Goal: Navigation & Orientation: Find specific page/section

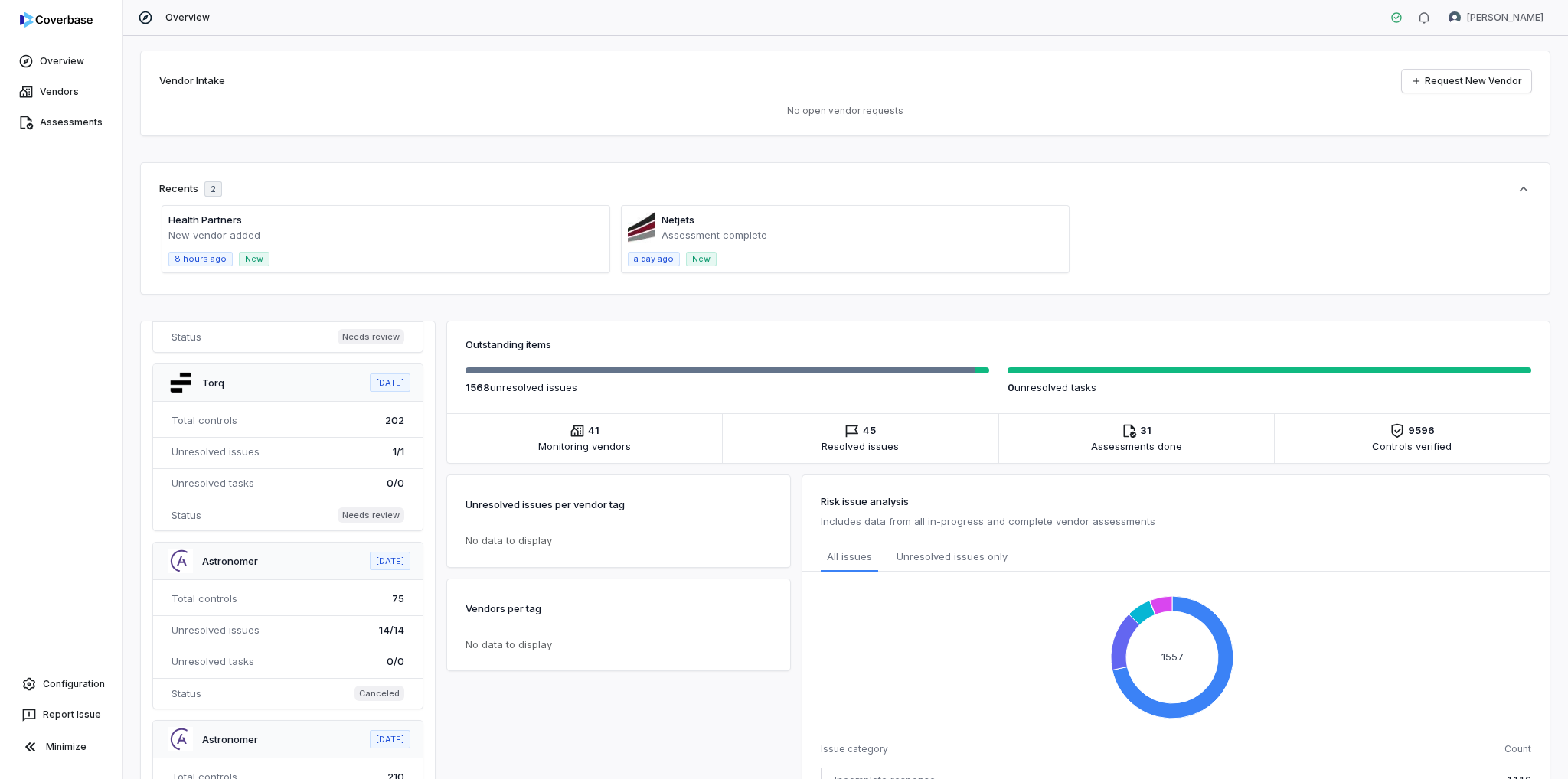
scroll to position [995, 0]
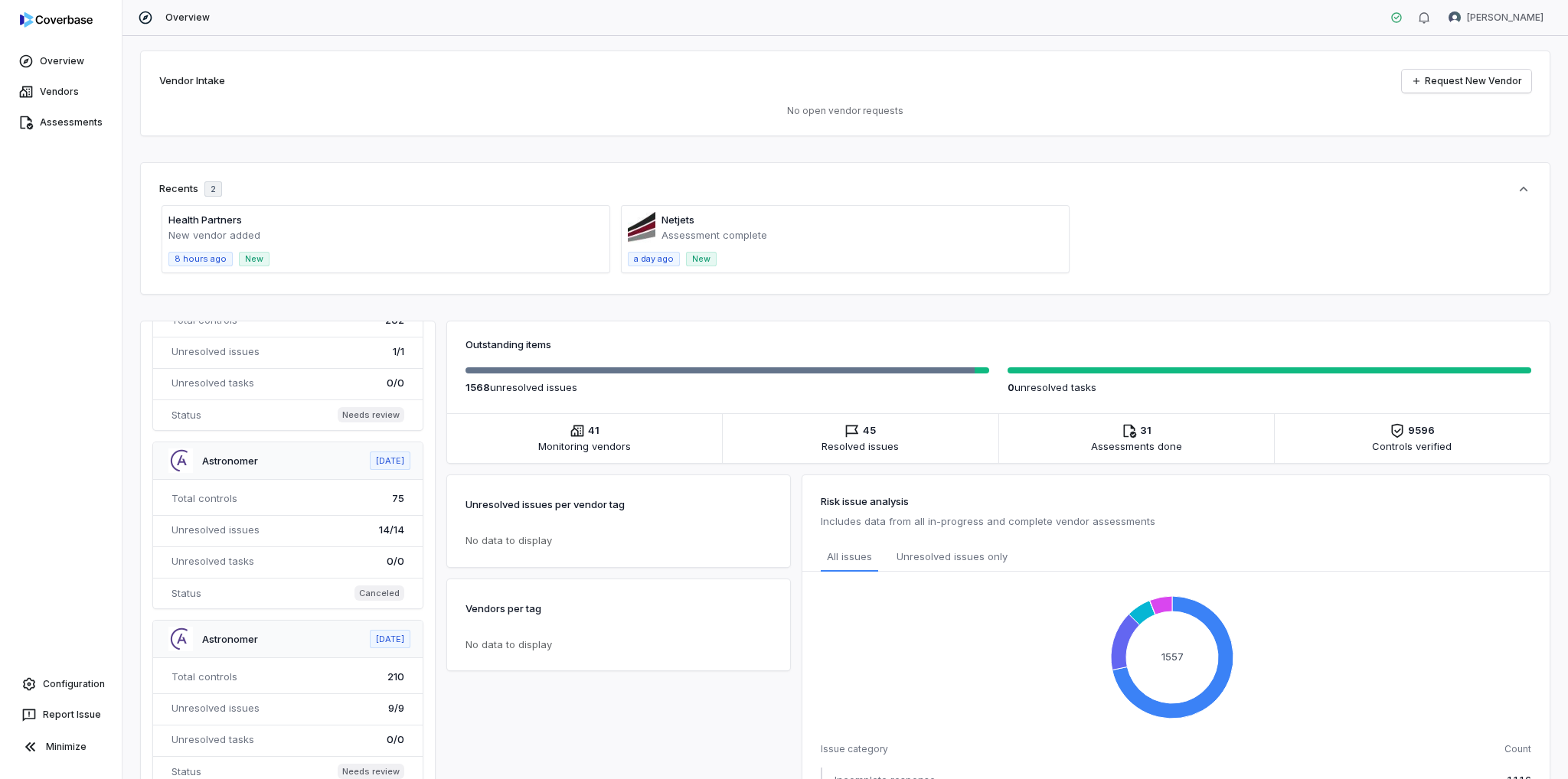
click at [268, 454] on span at bounding box center [288, 525] width 270 height 166
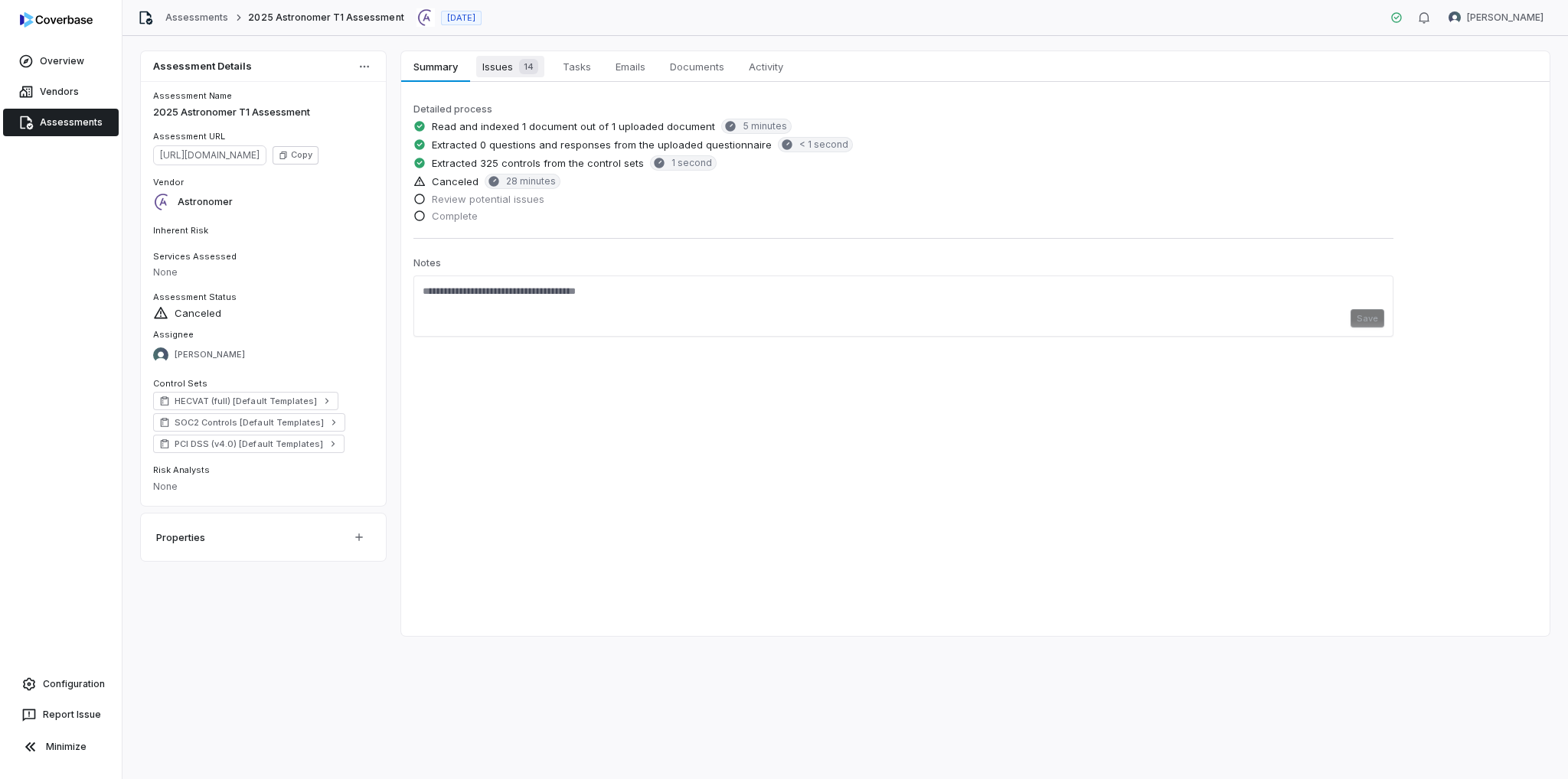
click at [505, 70] on span "Issues 14" at bounding box center [509, 66] width 68 height 21
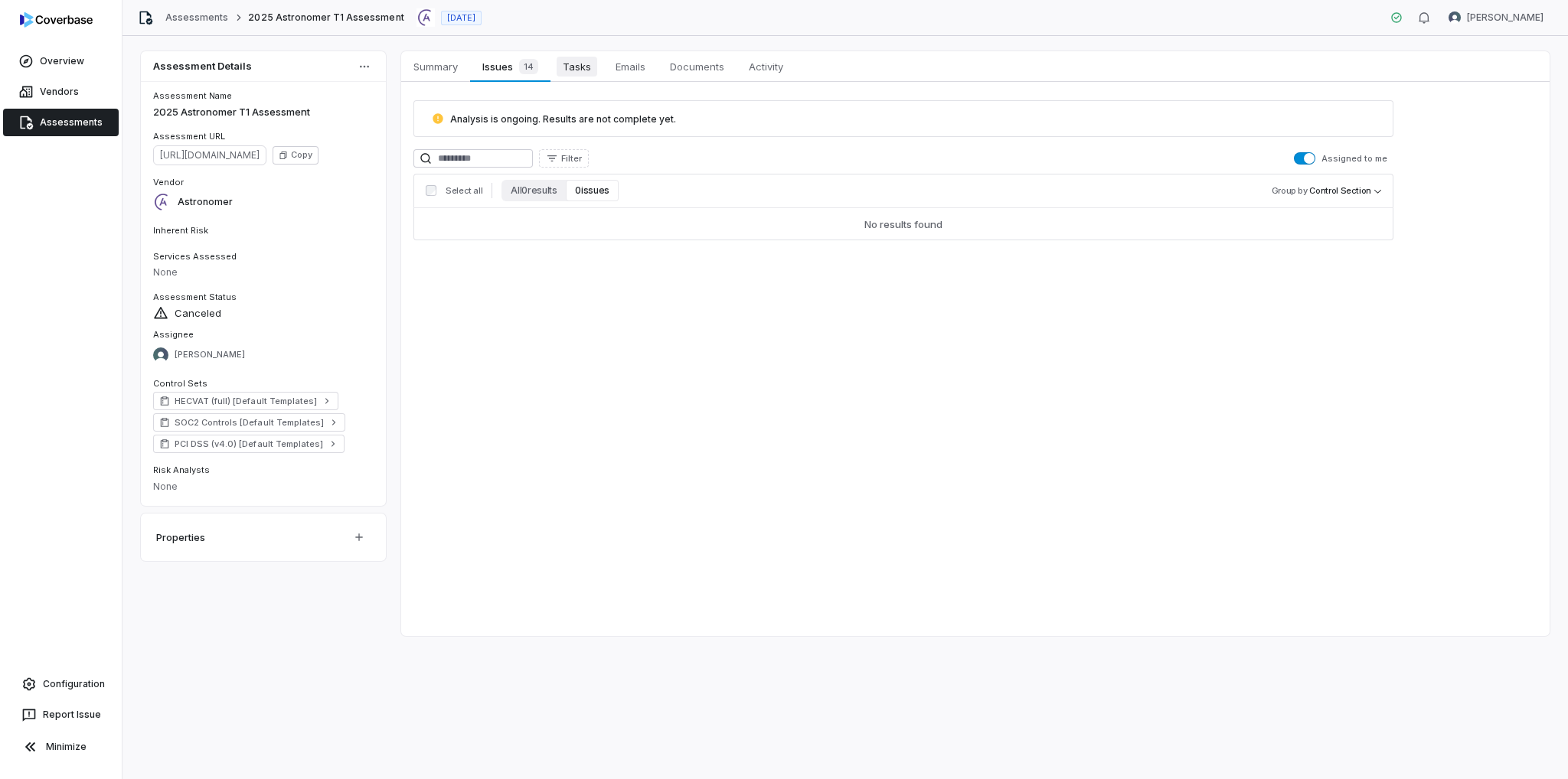
click at [572, 68] on span "Tasks" at bounding box center [577, 66] width 41 height 20
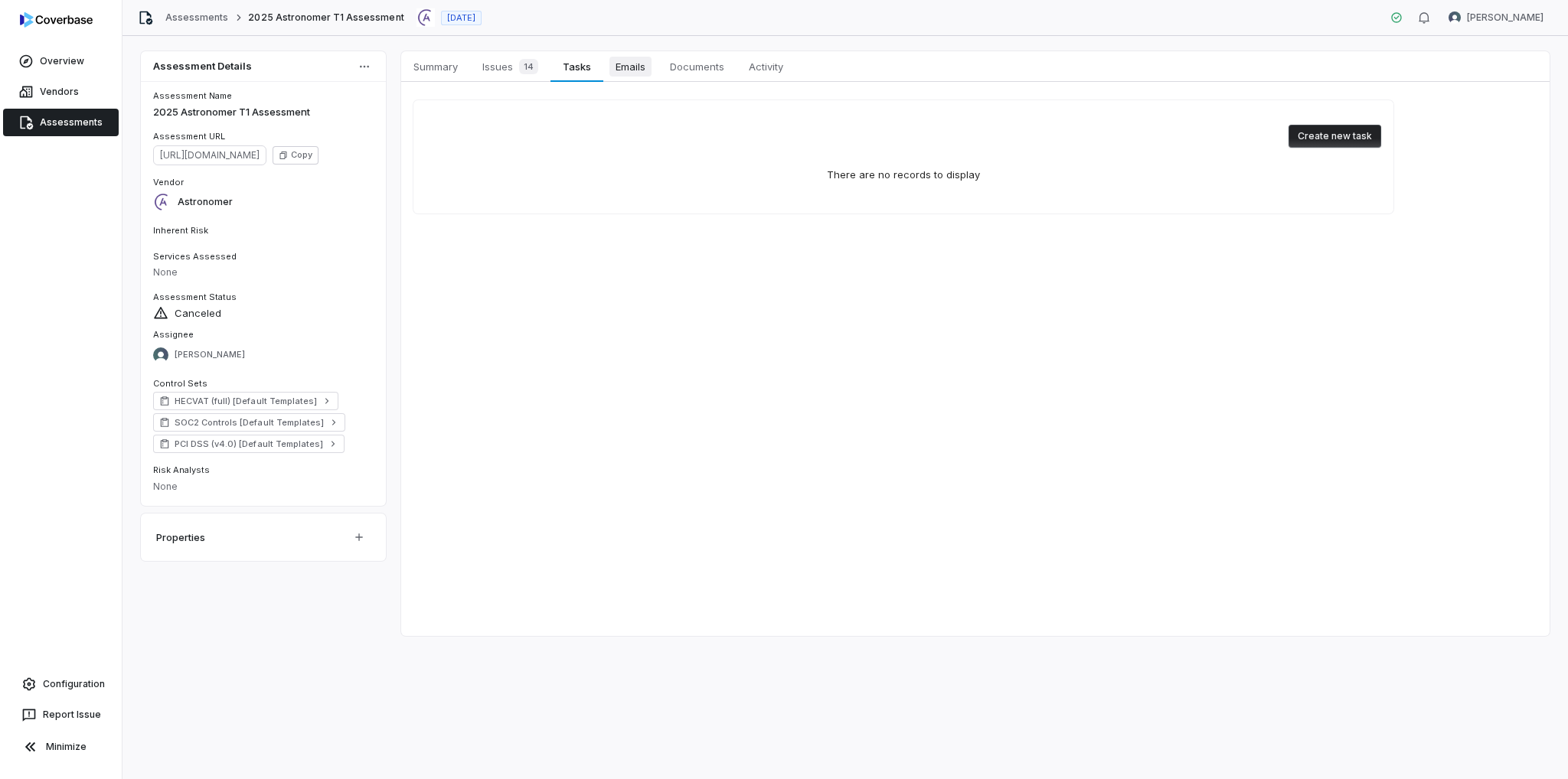
click at [631, 70] on span "Emails" at bounding box center [630, 66] width 43 height 20
click at [706, 67] on span "Documents" at bounding box center [697, 66] width 66 height 20
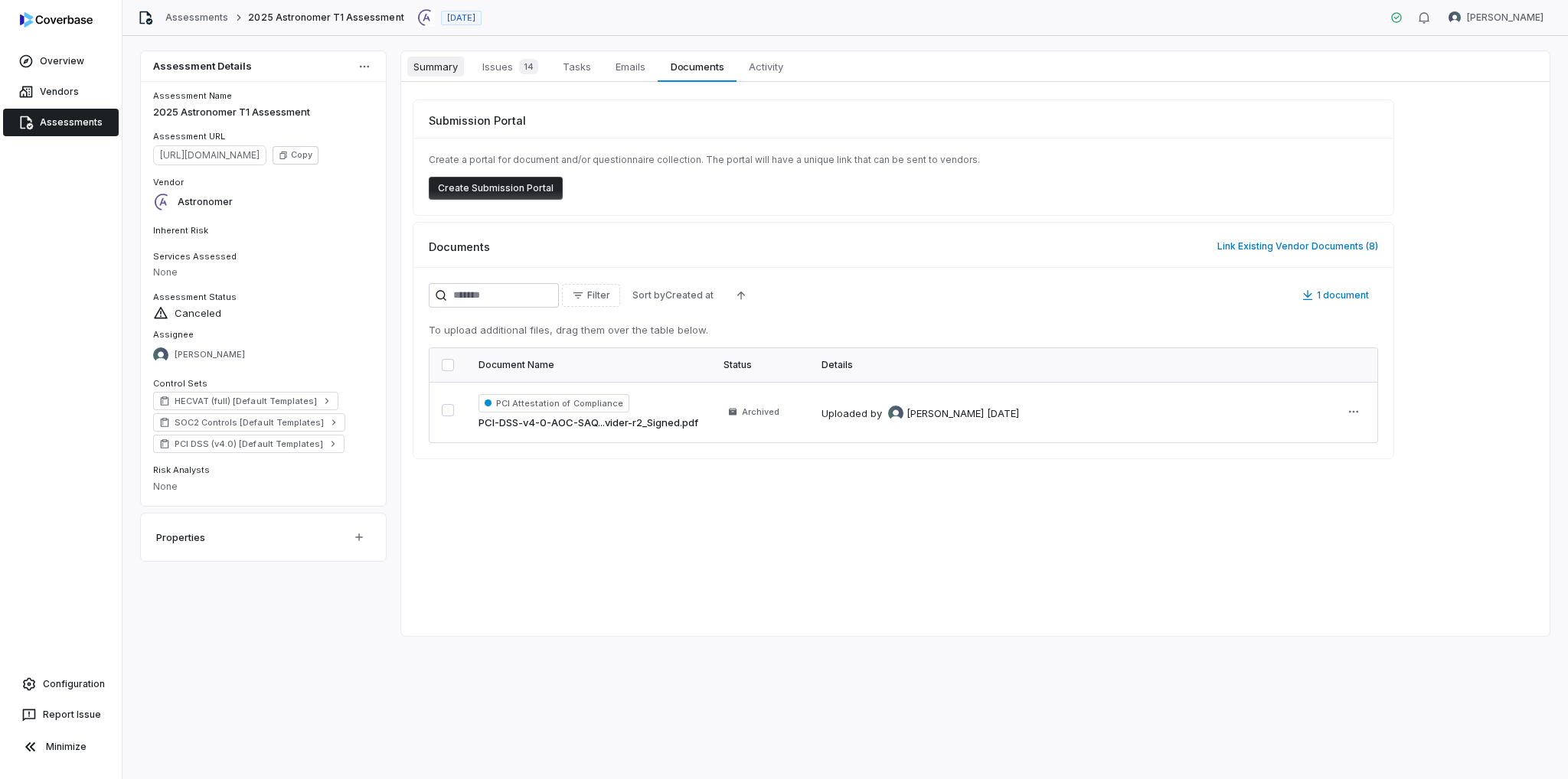
click at [454, 71] on span "Summary" at bounding box center [435, 66] width 56 height 20
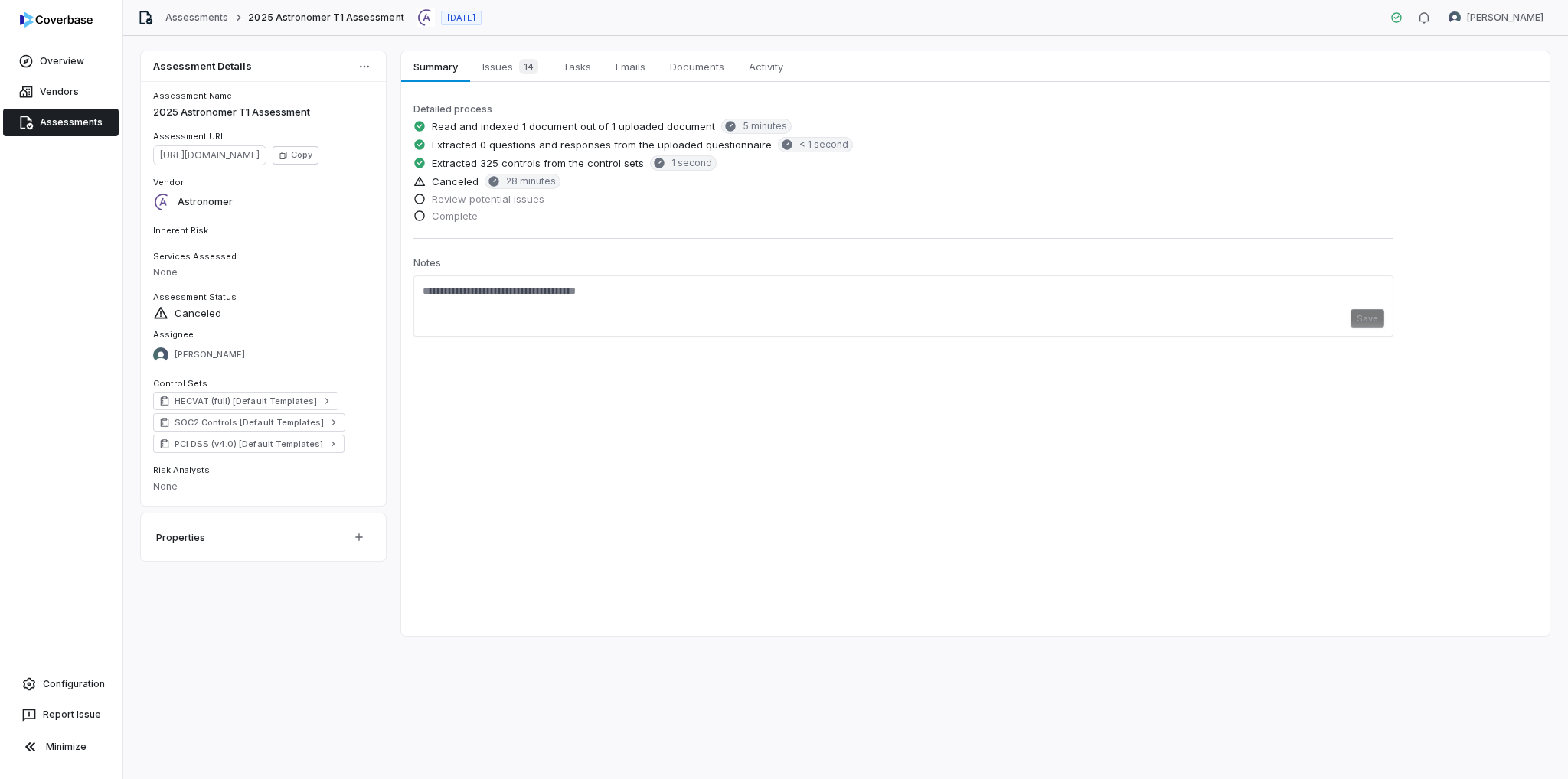
click at [303, 539] on div "Properties" at bounding box center [244, 537] width 176 height 23
click at [184, 541] on div "Properties" at bounding box center [244, 537] width 176 height 23
click at [368, 536] on html "Overview Vendors Assessments Configuration Report Issue Minimize Assessments 20…" at bounding box center [784, 389] width 1568 height 779
click at [288, 614] on html "Overview Vendors Assessments Configuration Report Issue Minimize Assessments 20…" at bounding box center [784, 389] width 1568 height 779
click at [61, 65] on link "Overview" at bounding box center [60, 61] width 115 height 28
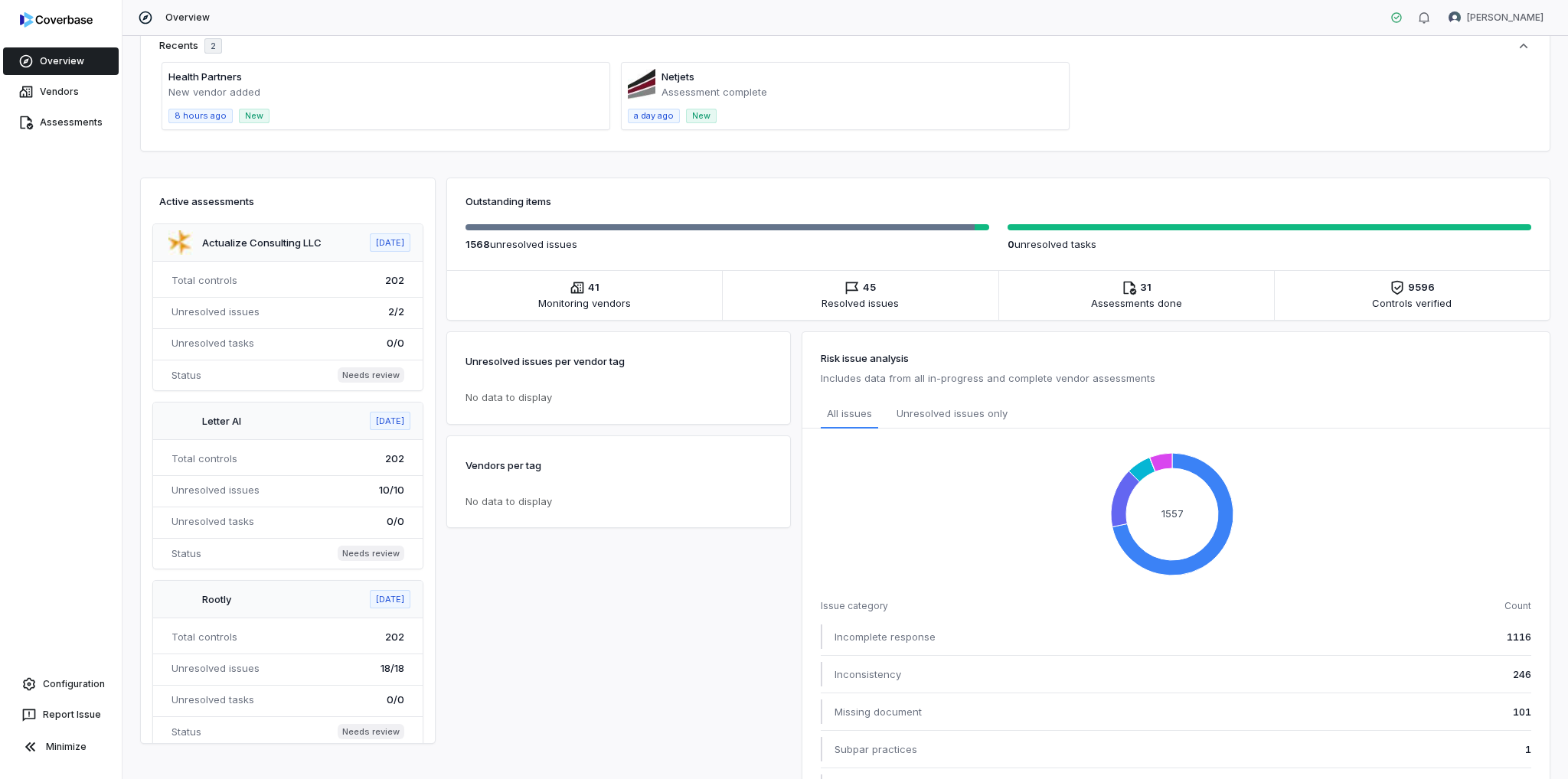
scroll to position [201, 0]
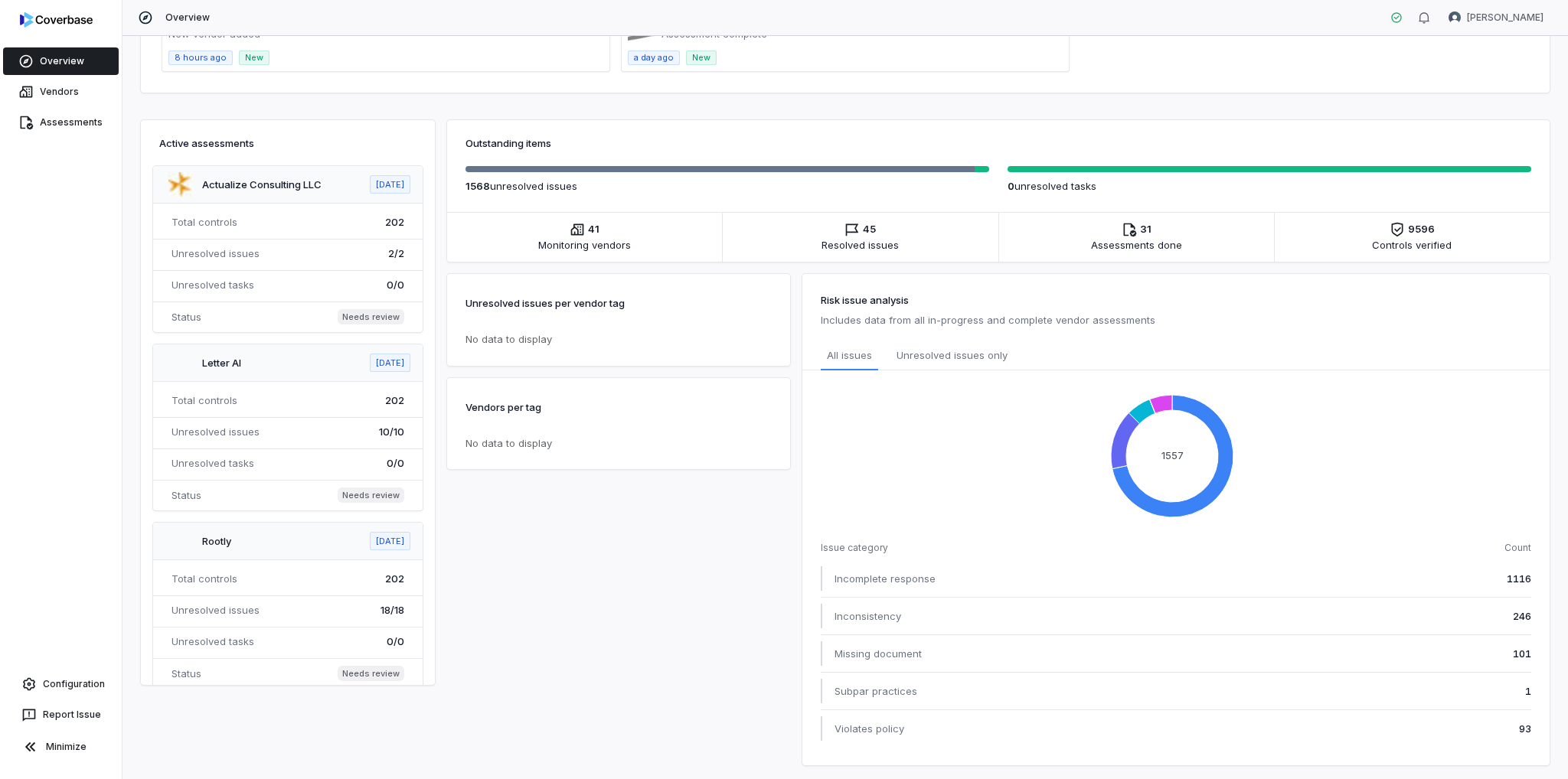
click at [1149, 232] on li "31 Assessments done Assessments" at bounding box center [1136, 237] width 275 height 49
click at [1137, 258] on li "31 Assessments done Assessments" at bounding box center [1136, 237] width 275 height 49
click at [1391, 240] on span "Controls verified" at bounding box center [1411, 244] width 79 height 16
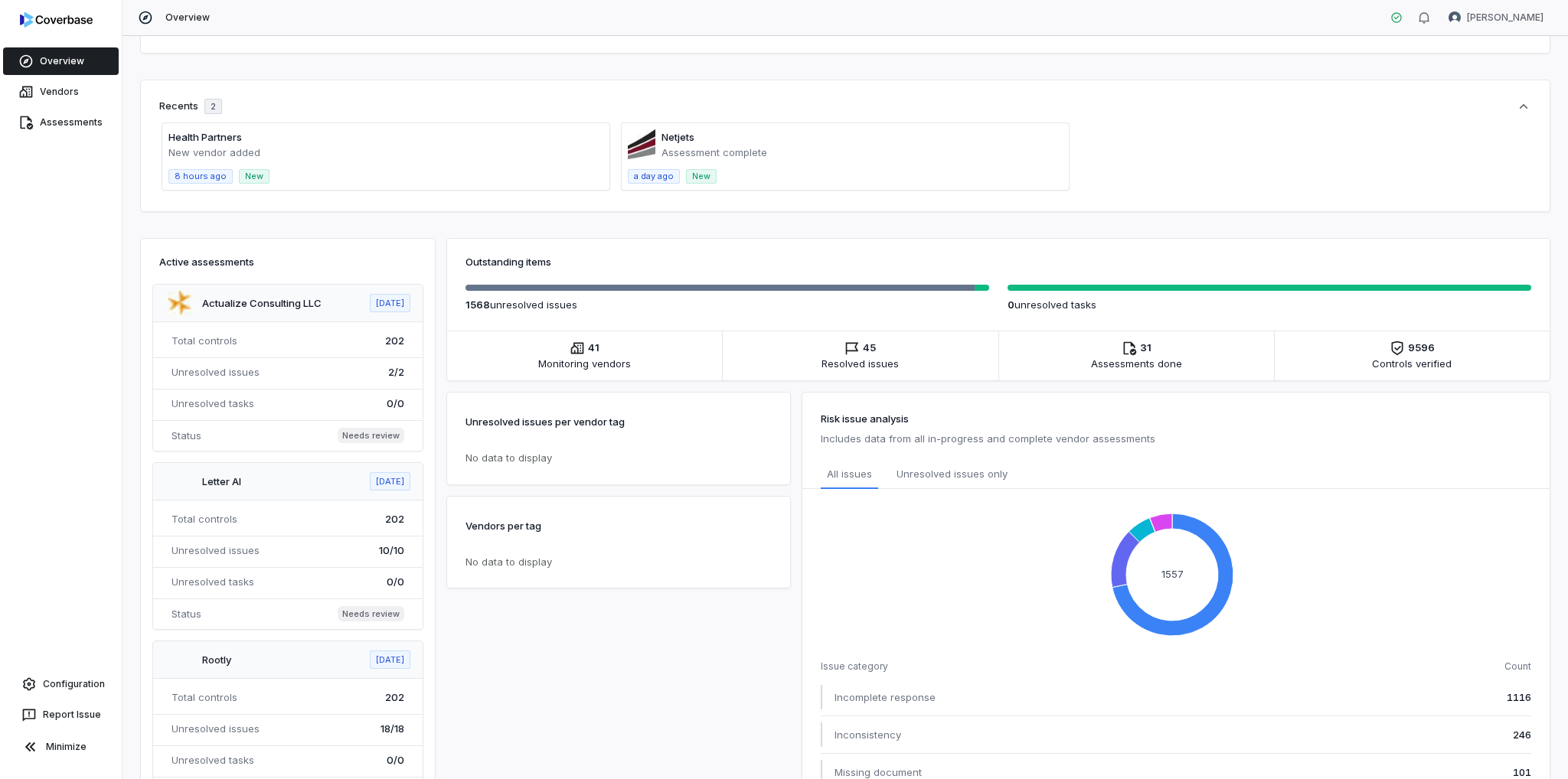
scroll to position [0, 0]
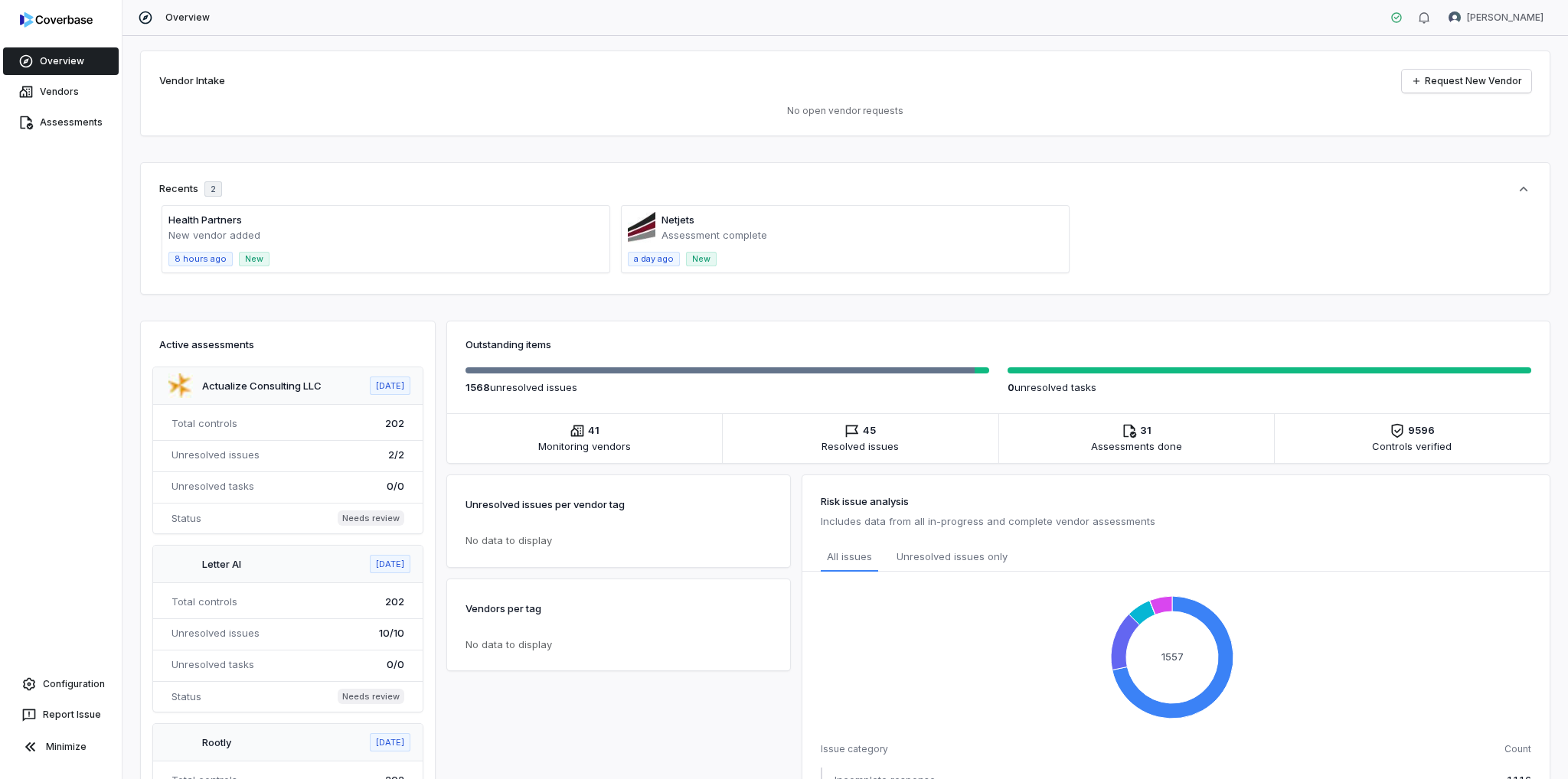
click at [503, 247] on span at bounding box center [386, 239] width 447 height 66
